Goal: Task Accomplishment & Management: Complete application form

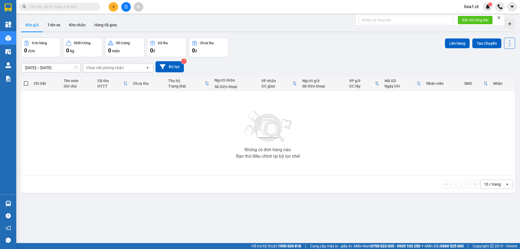
click at [473, 7] on span "hoa1.ct" at bounding box center [471, 6] width 23 height 7
click at [474, 19] on span "Đăng xuất" at bounding box center [480, 17] width 23 height 6
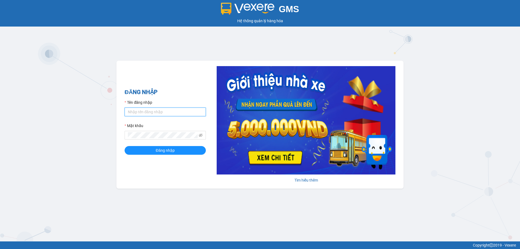
click at [165, 115] on input "Tên đăng nhập" at bounding box center [165, 112] width 81 height 9
type input "diepcd.ct"
click at [125, 146] on button "Đăng nhập" at bounding box center [165, 150] width 81 height 9
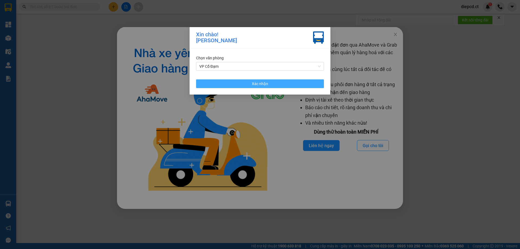
click at [257, 81] on span "Xác nhận" at bounding box center [260, 84] width 16 height 6
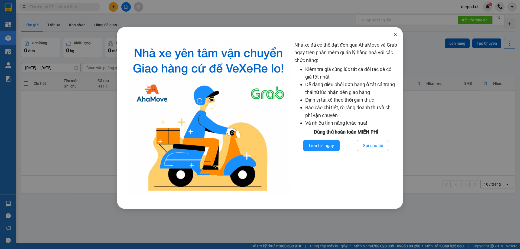
click at [395, 35] on icon "close" at bounding box center [395, 34] width 4 height 4
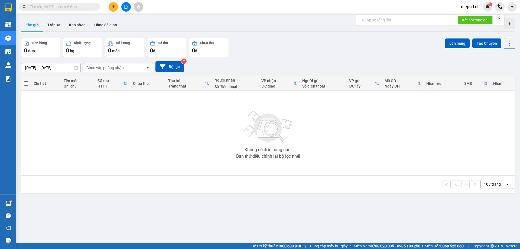
click at [66, 6] on input "text" at bounding box center [62, 7] width 64 height 6
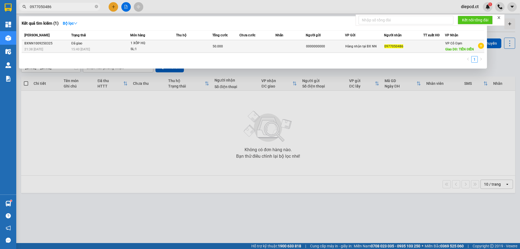
type input "0977050486"
click at [93, 48] on div "15:40 - 11/09" at bounding box center [100, 49] width 59 height 6
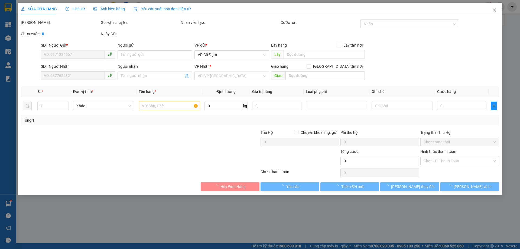
click at [68, 11] on div "Lịch sử" at bounding box center [75, 9] width 19 height 6
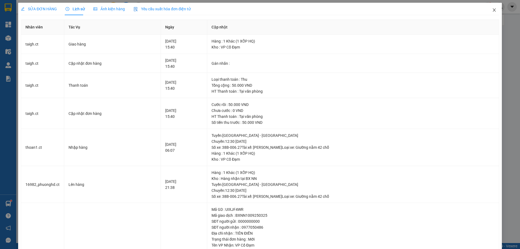
click at [492, 9] on icon "close" at bounding box center [494, 10] width 4 height 4
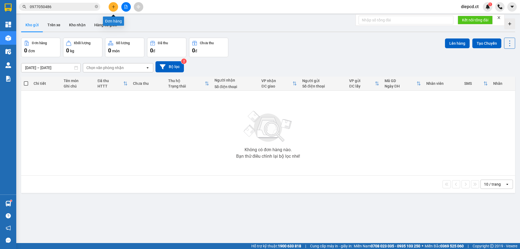
click at [114, 7] on icon "plus" at bounding box center [113, 7] width 3 height 0
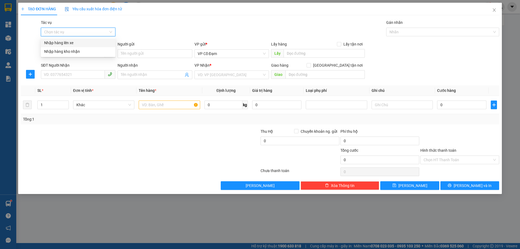
click at [80, 33] on input "Tác vụ" at bounding box center [76, 32] width 64 height 8
click at [77, 42] on div "Nhập hàng lên xe" at bounding box center [78, 43] width 68 height 6
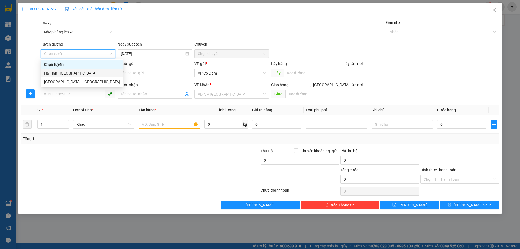
click at [61, 70] on div "Hà Tĩnh - Hà Nội" at bounding box center [82, 73] width 76 height 6
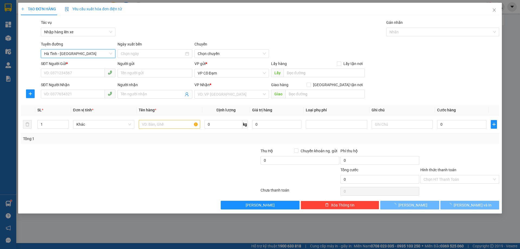
type input "12/09/2025"
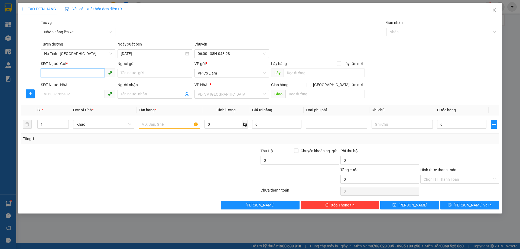
click at [81, 73] on input "SĐT Người Gửi *" at bounding box center [73, 73] width 64 height 9
type input "0968562819"
click at [66, 95] on input "SĐT Người Nhận" at bounding box center [73, 94] width 64 height 9
click at [207, 93] on input "search" at bounding box center [230, 94] width 64 height 8
click at [53, 93] on input "SĐT Người Nhận" at bounding box center [73, 94] width 64 height 9
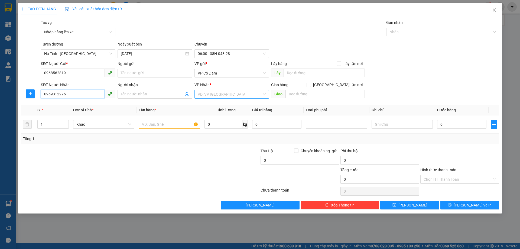
type input "0969312276"
click at [210, 96] on input "search" at bounding box center [230, 94] width 64 height 8
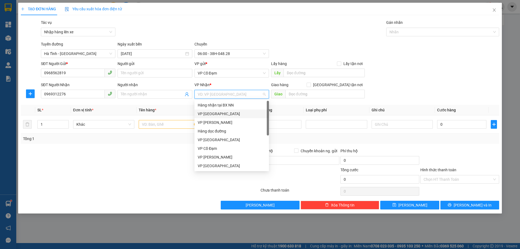
click at [216, 115] on div "VP Mỹ Đình" at bounding box center [232, 114] width 68 height 6
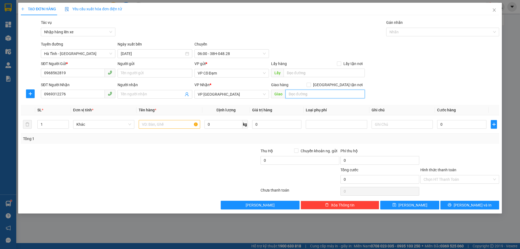
click at [295, 92] on input "text" at bounding box center [325, 94] width 79 height 9
type input "BOOKSHIP: Số nhà 45, Ngõ 44, Trần Thái Tông, Dịch Vọng, Cầu Giấy"
click at [159, 122] on input "text" at bounding box center [169, 124] width 61 height 9
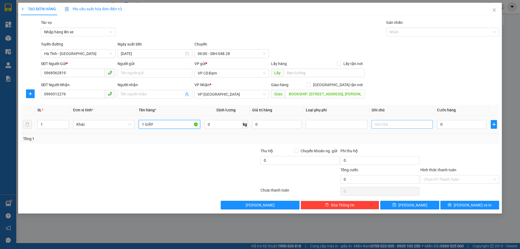
type input "1 GIẤY"
click at [403, 126] on input "text" at bounding box center [402, 124] width 61 height 9
click at [342, 94] on input "BOOKSHIP: Số nhà 45, Ngõ 44, Trần Thái Tông, Dịch Vọng, Cầu Giấy" at bounding box center [325, 94] width 79 height 9
click at [402, 128] on input "text" at bounding box center [402, 124] width 61 height 9
click at [451, 124] on input "0" at bounding box center [461, 124] width 49 height 9
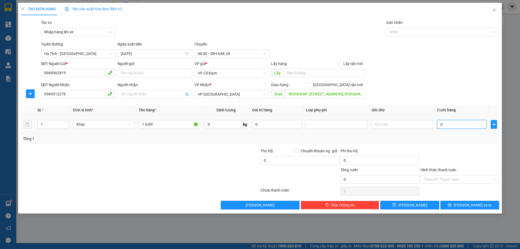
type input "7"
type input "70"
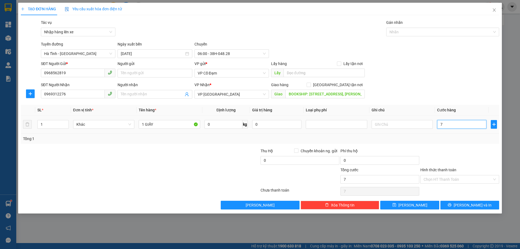
type input "70"
type input "70.000"
click at [453, 141] on div "Tổng: 1" at bounding box center [260, 139] width 474 height 6
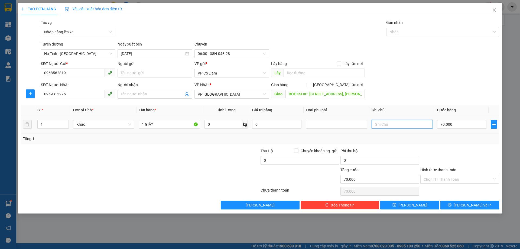
click at [403, 125] on input "text" at bounding box center [402, 124] width 61 height 9
type input "D"
type input "ĐÃ THU 30K SHIP TẬN NƠI"
click at [434, 178] on input "Hình thức thanh toán" at bounding box center [458, 179] width 69 height 8
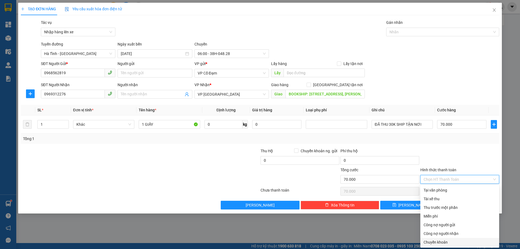
click at [433, 241] on div "Chuyển khoản" at bounding box center [460, 242] width 72 height 6
type input "0"
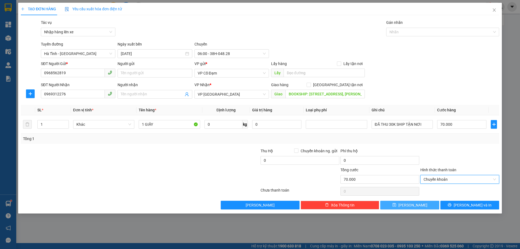
click at [408, 204] on button "Lưu" at bounding box center [409, 205] width 59 height 9
type input "0"
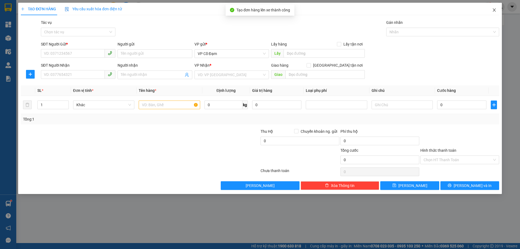
click at [494, 9] on icon "close" at bounding box center [494, 10] width 4 height 4
click at [494, 9] on div "diepcd.ct 1" at bounding box center [488, 6] width 63 height 9
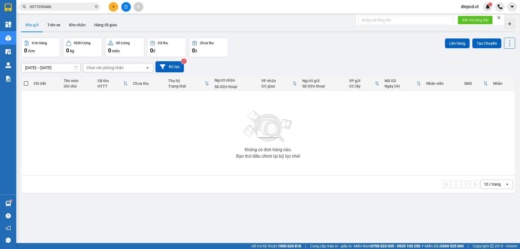
click at [81, 9] on input "0977050486" at bounding box center [62, 7] width 64 height 6
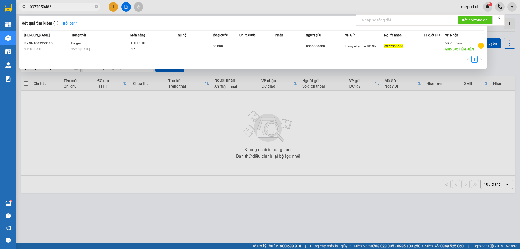
click at [81, 9] on input "0977050486" at bounding box center [62, 7] width 64 height 6
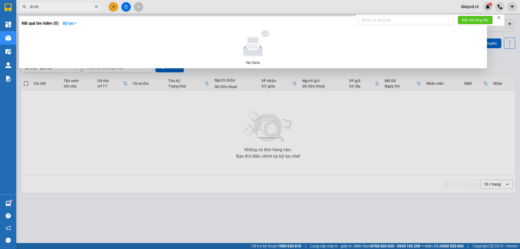
type input "dì chín"
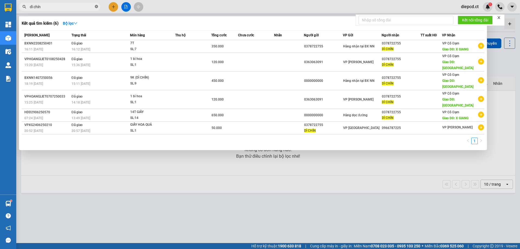
click at [96, 6] on icon "close-circle" at bounding box center [96, 6] width 3 height 3
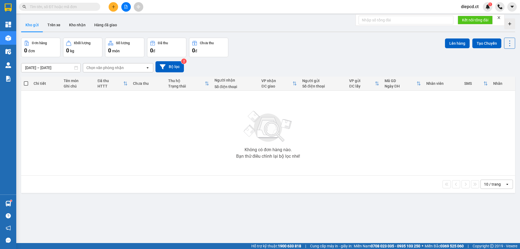
click at [72, 8] on input "text" at bounding box center [62, 7] width 64 height 6
click at [116, 7] on button at bounding box center [113, 6] width 9 height 9
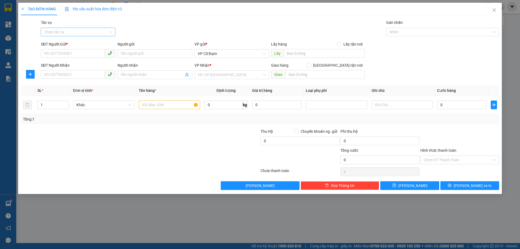
click at [83, 32] on input "Tác vụ" at bounding box center [76, 32] width 64 height 8
click at [73, 43] on div "Nhập hàng lên xe" at bounding box center [78, 43] width 68 height 6
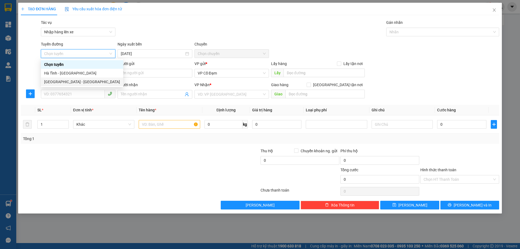
click at [61, 80] on div "Hà Nội - Hà Tĩnh" at bounding box center [82, 82] width 76 height 6
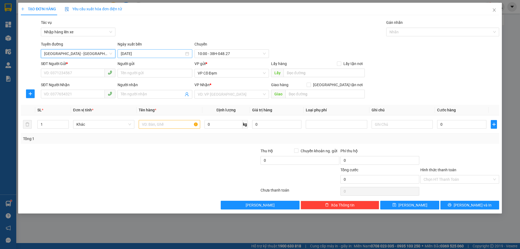
click at [142, 53] on input "12/09/2025" at bounding box center [152, 54] width 63 height 6
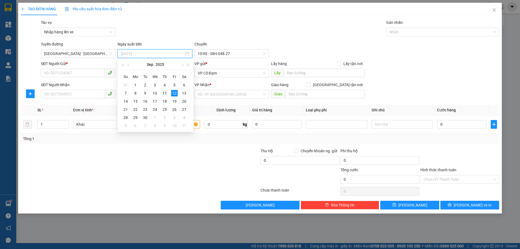
click at [162, 93] on div "11" at bounding box center [164, 93] width 7 height 7
type input "11/09/2025"
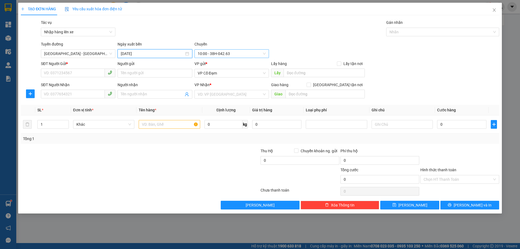
click at [223, 53] on span "10:00 - 38H-042.63" at bounding box center [232, 54] width 68 height 8
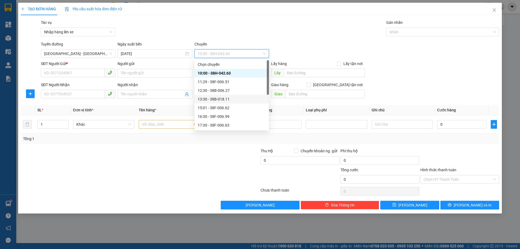
click at [215, 101] on div "13:30 - 38B-018.11" at bounding box center [232, 99] width 68 height 6
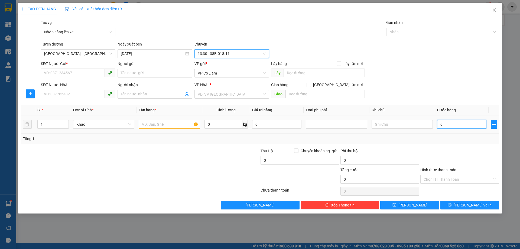
click at [451, 125] on input "0" at bounding box center [461, 124] width 49 height 9
type input "5"
type input "50"
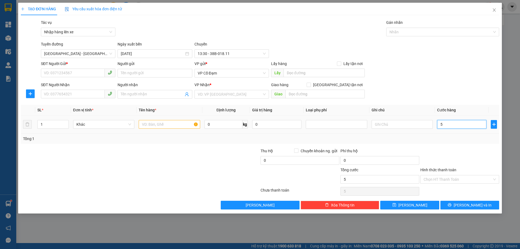
type input "50"
type input "50.000"
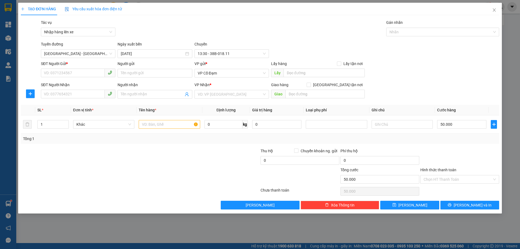
click at [464, 158] on div at bounding box center [460, 157] width 80 height 19
click at [68, 72] on input "SĐT Người Gửi *" at bounding box center [73, 73] width 64 height 9
click at [225, 76] on span "VP Cổ Đạm" at bounding box center [232, 73] width 68 height 8
type input "0000000000"
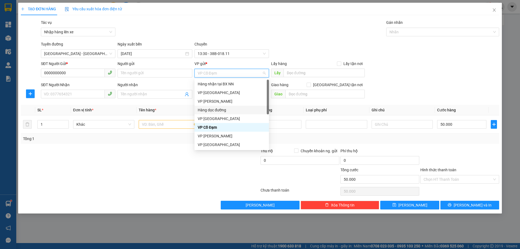
click at [219, 110] on div "Hàng dọc đường" at bounding box center [232, 110] width 68 height 6
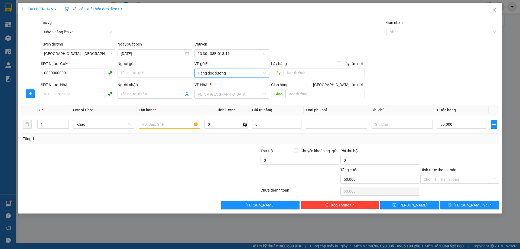
click at [238, 73] on span "Hàng dọc đường" at bounding box center [232, 73] width 68 height 8
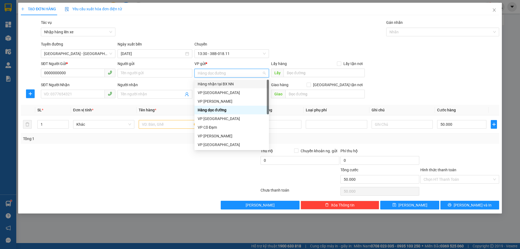
click at [232, 84] on div "Hàng nhận tại BX NN" at bounding box center [232, 84] width 68 height 6
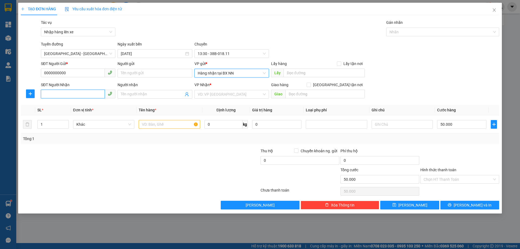
click at [79, 92] on input "SĐT Người Nhận" at bounding box center [73, 94] width 64 height 9
type input "0977050486"
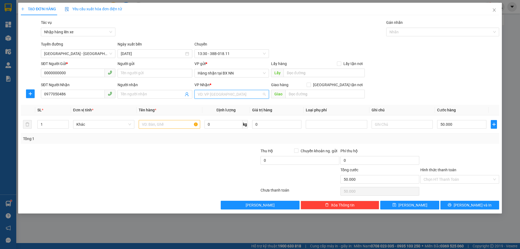
click at [224, 94] on input "search" at bounding box center [230, 94] width 64 height 8
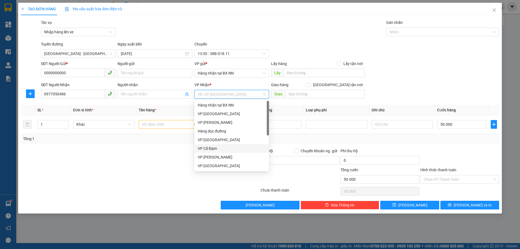
drag, startPoint x: 211, startPoint y: 149, endPoint x: 221, endPoint y: 137, distance: 15.4
click at [212, 149] on div "VP Cổ Đạm" at bounding box center [232, 149] width 68 height 6
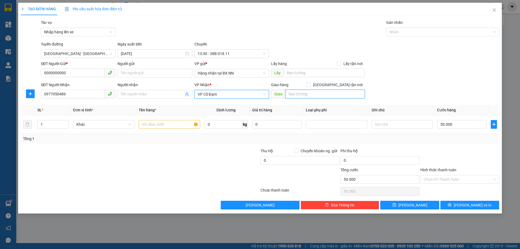
click at [299, 93] on input "text" at bounding box center [325, 94] width 79 height 9
type input "Tiên Điền"
click at [153, 126] on input "text" at bounding box center [169, 124] width 61 height 9
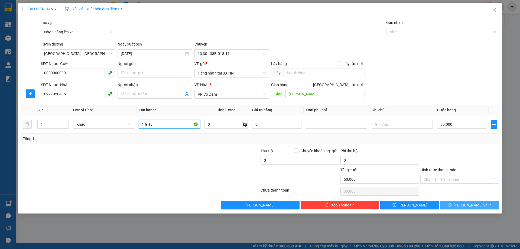
type input "1 Giấy"
click at [476, 206] on span "Lưu và In" at bounding box center [473, 205] width 38 height 6
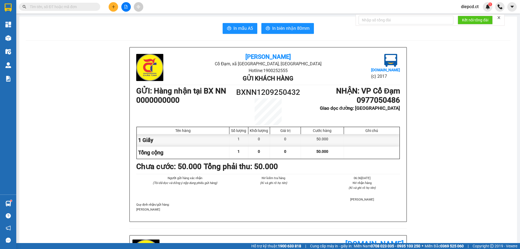
click at [41, 6] on input "text" at bounding box center [62, 7] width 64 height 6
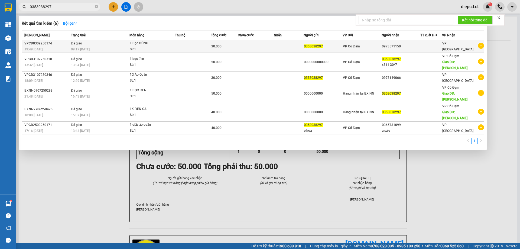
type input "0353038297"
click at [309, 44] on span "0353038297" at bounding box center [313, 46] width 19 height 4
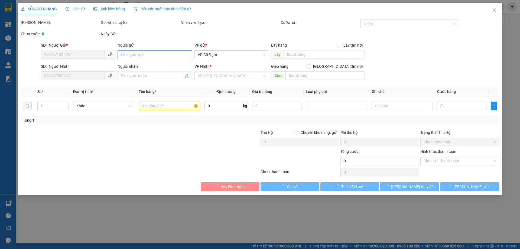
type input "0353038297"
type input "0973571150"
type input "30.000"
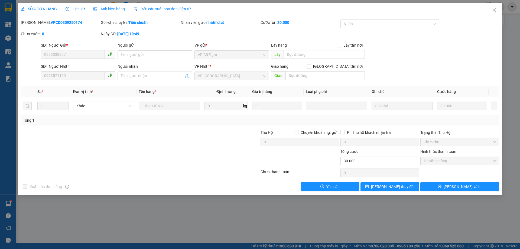
click at [279, 223] on div "SỬA ĐƠN HÀNG Lịch sử Ảnh kiện hàng Yêu cầu xuất hóa đơn điện tử Total Paid Fee …" at bounding box center [260, 124] width 520 height 249
click at [495, 11] on icon "close" at bounding box center [494, 10] width 4 height 4
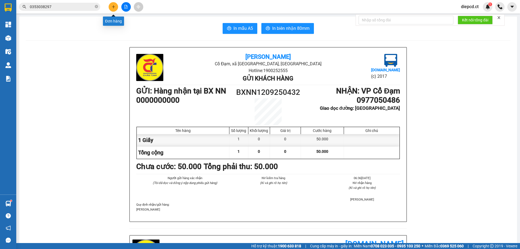
click at [112, 6] on icon "plus" at bounding box center [114, 7] width 4 height 4
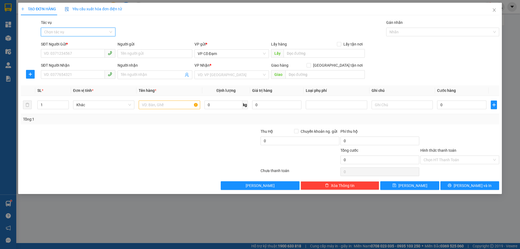
click at [91, 31] on input "Tác vụ" at bounding box center [76, 32] width 64 height 8
click at [79, 43] on div "Nhập hàng lên xe" at bounding box center [78, 43] width 68 height 6
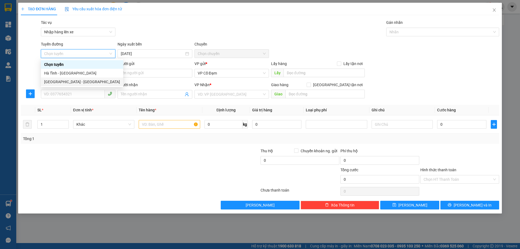
click at [57, 82] on div "Hà Nội - Hà Tĩnh" at bounding box center [82, 82] width 76 height 6
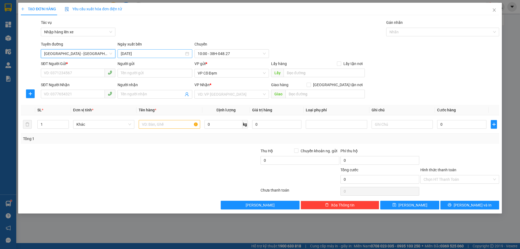
click at [145, 55] on input "12/09/2025" at bounding box center [152, 54] width 63 height 6
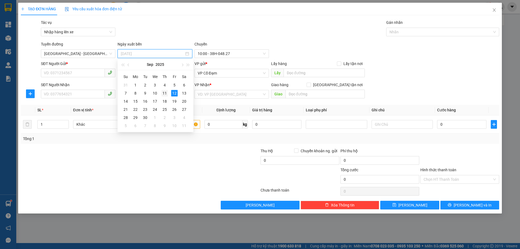
click at [163, 93] on div "11" at bounding box center [164, 93] width 7 height 7
type input "11/09/2025"
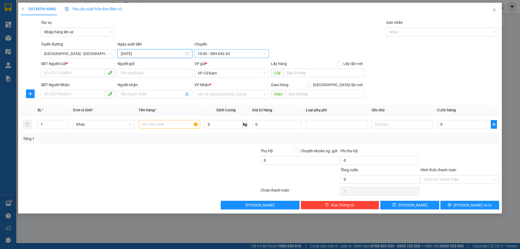
click at [214, 54] on span "10:00 - 38H-042.63" at bounding box center [232, 54] width 68 height 8
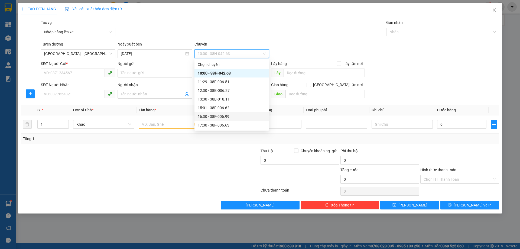
click at [224, 116] on div "16:30 - 38F-006.99" at bounding box center [232, 117] width 68 height 6
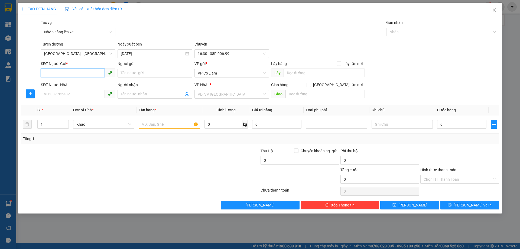
click at [70, 75] on input "SĐT Người Gửi *" at bounding box center [73, 73] width 64 height 9
type input "0000000000"
click at [68, 95] on input "SĐT Người Nhận" at bounding box center [73, 94] width 64 height 9
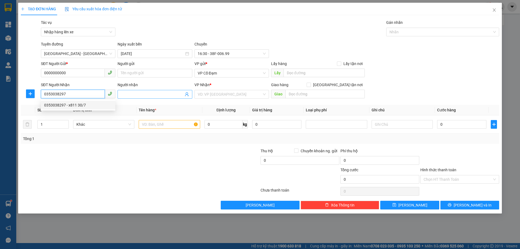
type input "0353038297"
click at [141, 92] on input "Người nhận" at bounding box center [152, 94] width 63 height 6
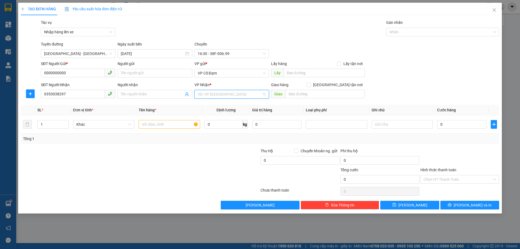
click at [208, 95] on input "search" at bounding box center [230, 94] width 64 height 8
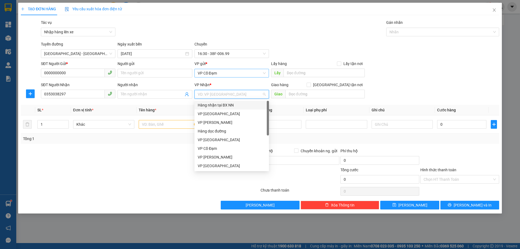
click at [214, 69] on div "VP Cổ Đạm" at bounding box center [232, 73] width 75 height 9
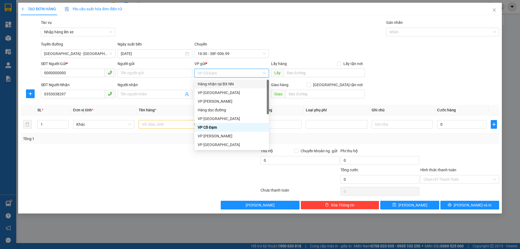
click at [219, 83] on div "Hàng nhận tại BX NN" at bounding box center [232, 84] width 68 height 6
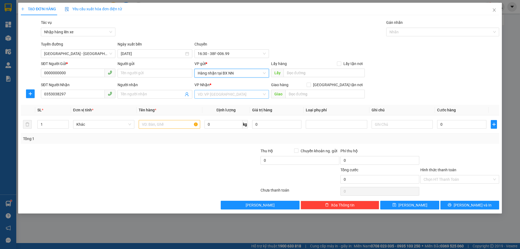
click at [213, 92] on input "search" at bounding box center [230, 94] width 64 height 8
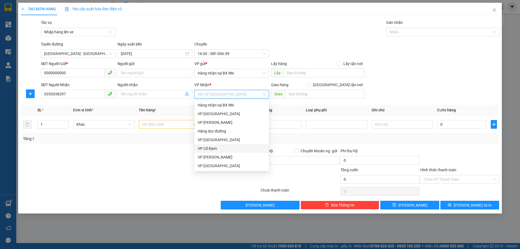
click at [211, 148] on div "VP Cổ Đạm" at bounding box center [232, 149] width 68 height 6
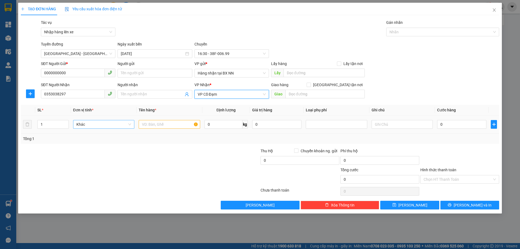
click at [94, 126] on span "Khác" at bounding box center [103, 124] width 55 height 8
type input "1"
click at [149, 120] on div at bounding box center [169, 124] width 61 height 11
click at [150, 122] on input "text" at bounding box center [169, 124] width 61 height 9
type input "1 BÌ"
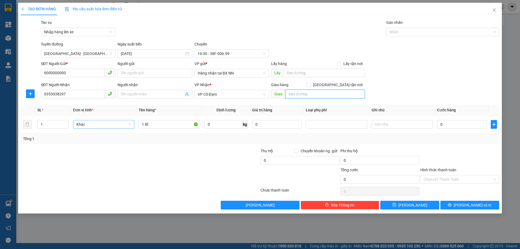
click at [309, 95] on input "text" at bounding box center [325, 94] width 79 height 9
type input "Xuân Hoa"
click at [466, 204] on span "Lưu và In" at bounding box center [473, 205] width 38 height 6
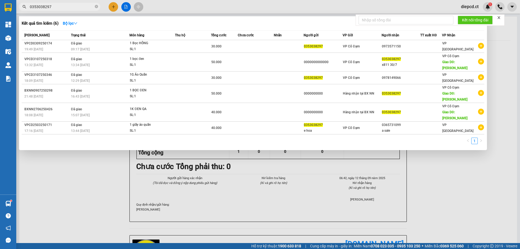
click at [53, 3] on span "0353038297" at bounding box center [59, 7] width 81 height 8
click at [54, 8] on input "0353038297" at bounding box center [62, 7] width 64 height 6
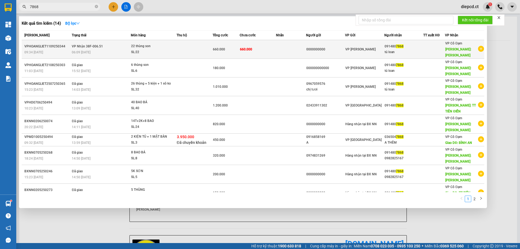
type input "7868"
click at [103, 49] on div "06:09 - 12/09" at bounding box center [101, 52] width 59 height 6
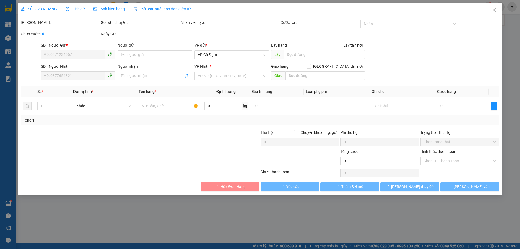
type input "0000000000"
type input "0914807868"
type input "tú loan"
type input "tiên điền"
type input "660.000"
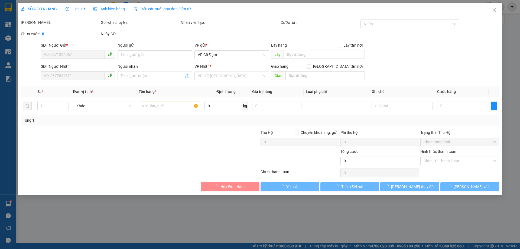
type input "660.000"
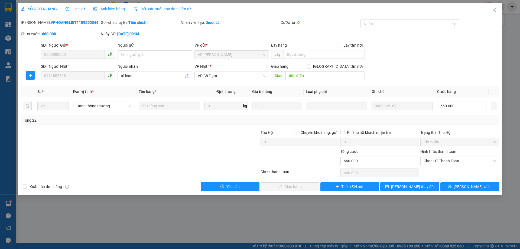
click at [69, 12] on div "Lịch sử" at bounding box center [75, 9] width 19 height 12
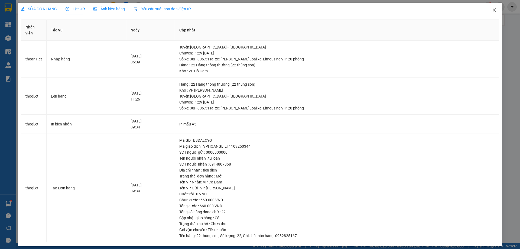
click at [492, 11] on icon "close" at bounding box center [494, 10] width 4 height 4
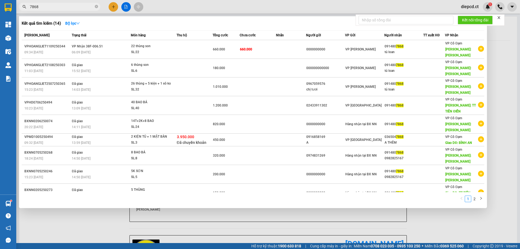
click at [72, 4] on input "7868" at bounding box center [62, 7] width 64 height 6
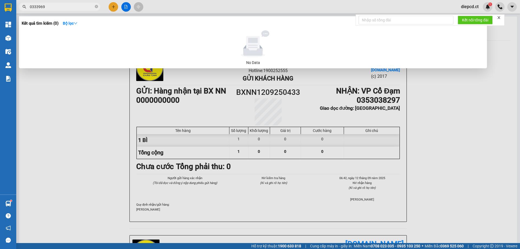
click at [53, 7] on input "0333969" at bounding box center [62, 7] width 64 height 6
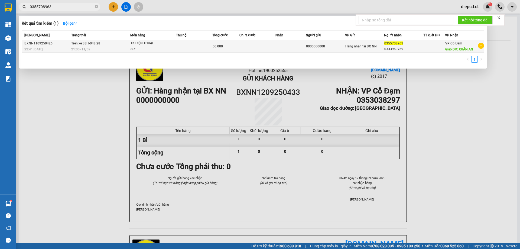
type input "0355708963"
click at [95, 46] on td "Trên xe 38H-048.28 21:00 - 11/09" at bounding box center [100, 46] width 60 height 13
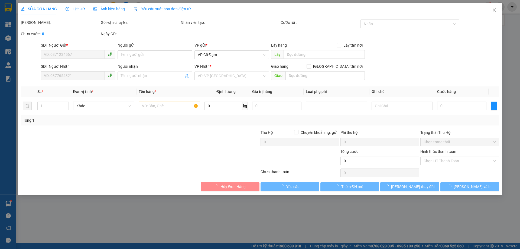
type input "0000000000"
type input "0355708963"
type input "0333969769"
type input "XUÂN AN"
type input "50.000"
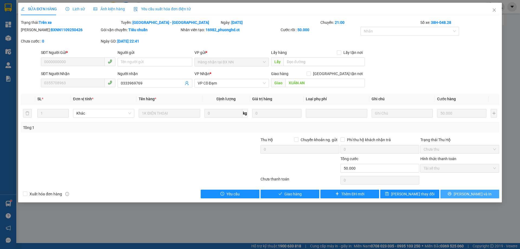
click at [466, 194] on span "Lưu và In" at bounding box center [473, 194] width 38 height 6
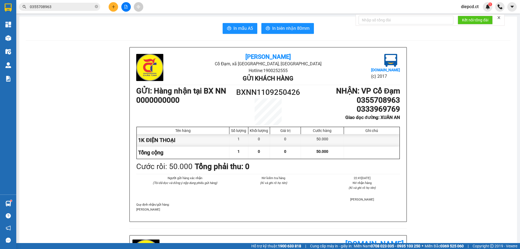
click at [60, 7] on input "0355708963" at bounding box center [62, 7] width 64 height 6
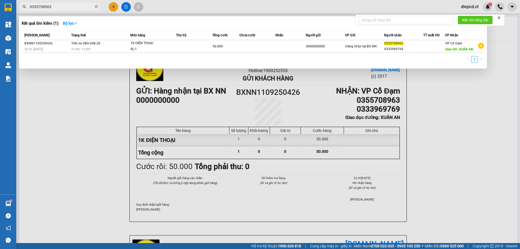
click at [60, 7] on input "0355708963" at bounding box center [62, 7] width 64 height 6
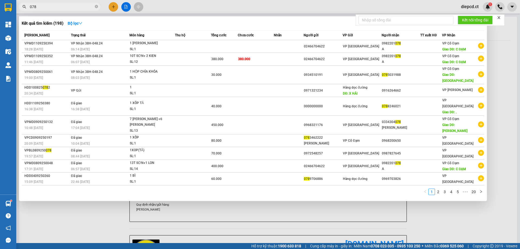
click at [47, 5] on input "078" at bounding box center [62, 7] width 64 height 6
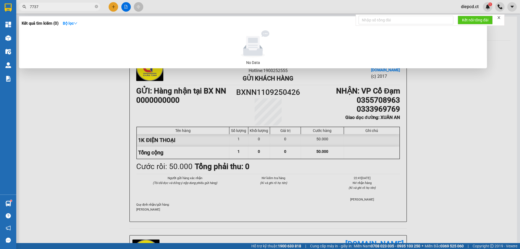
type input "7737"
